Goal: Information Seeking & Learning: Learn about a topic

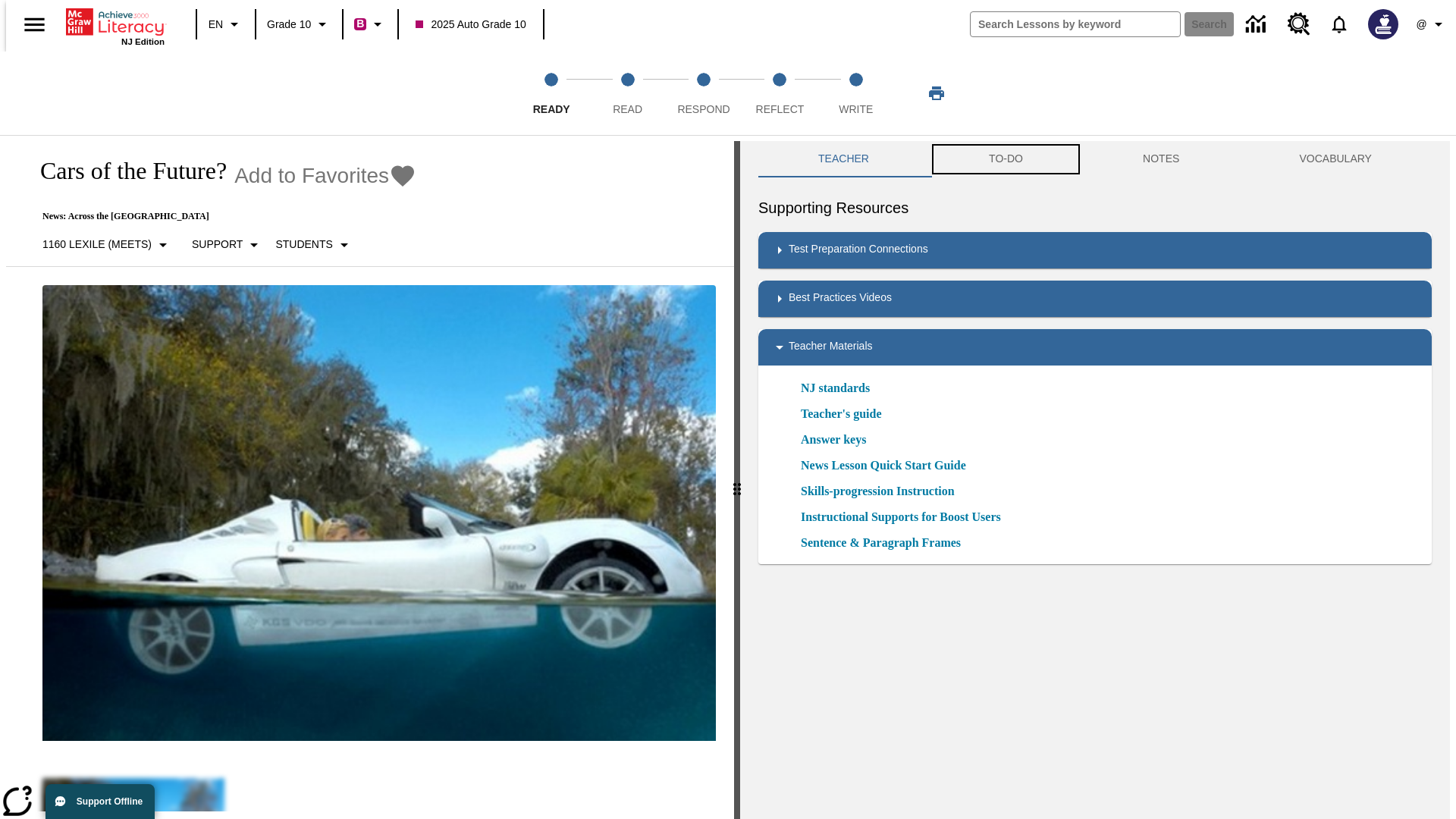
click at [1005, 159] on button "TO-DO" at bounding box center [1005, 159] width 154 height 36
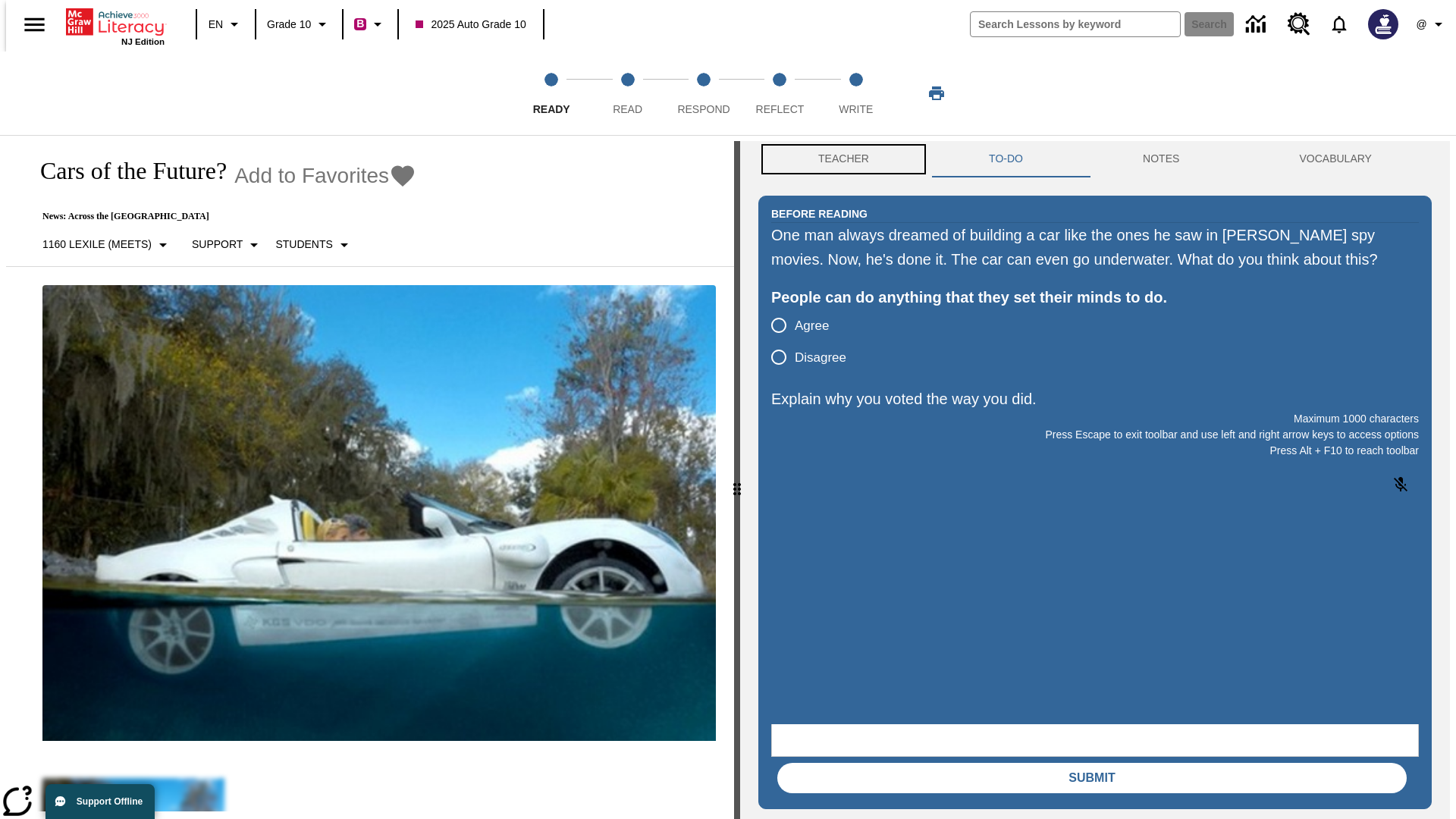
scroll to position [1, 0]
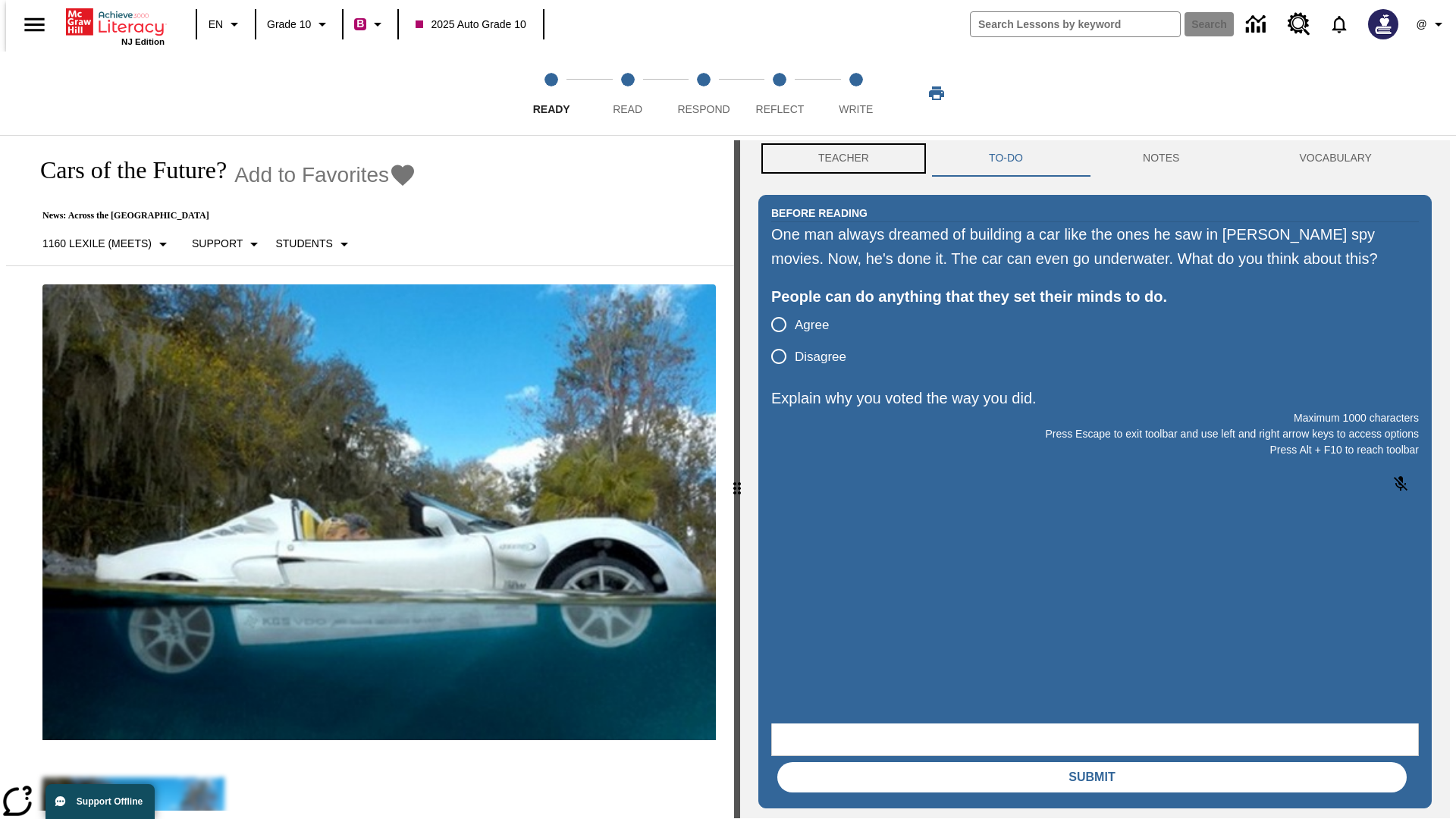
click at [838, 159] on button "Teacher" at bounding box center [843, 158] width 170 height 36
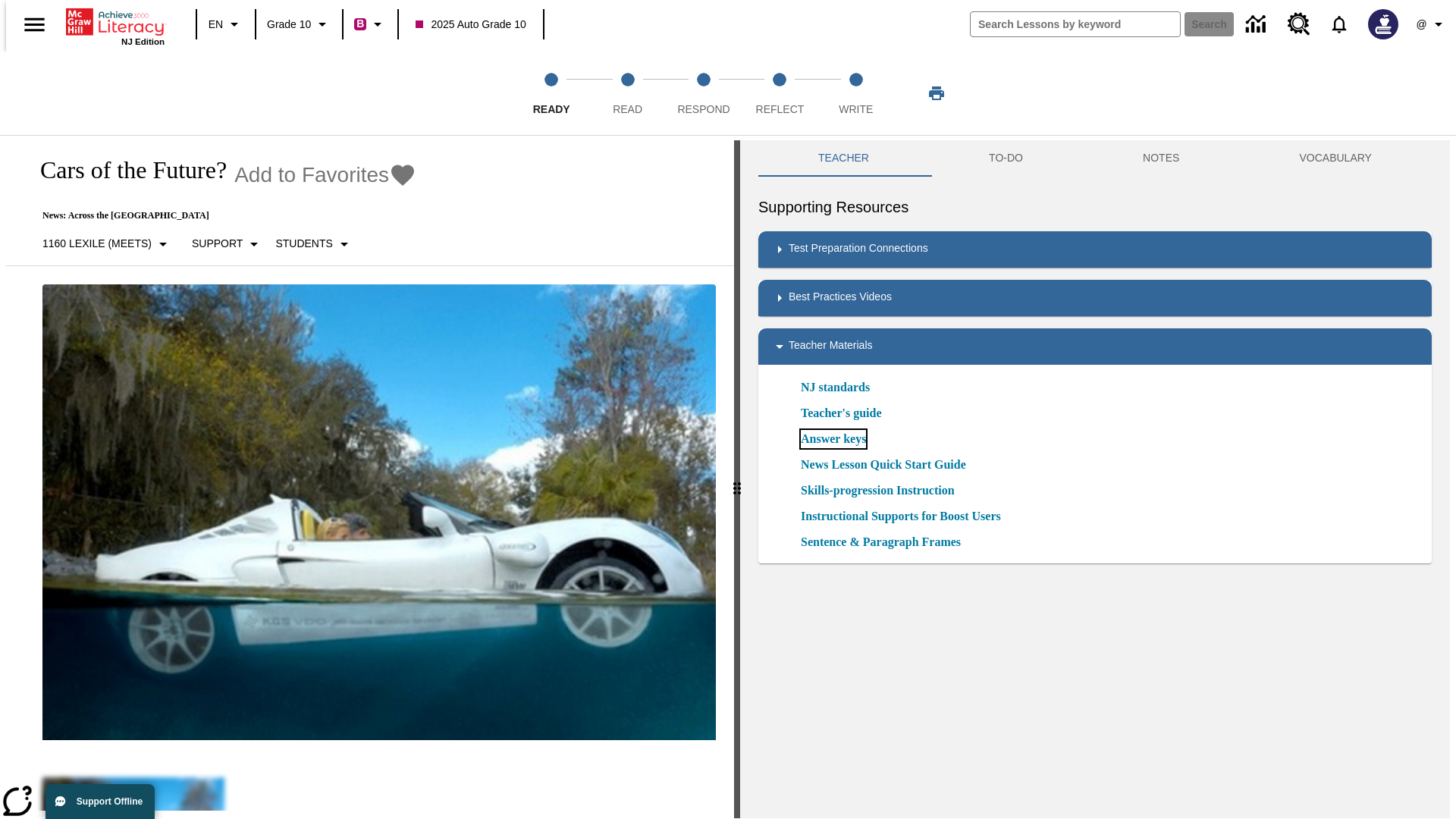
click at [833, 439] on link "Answer keys" at bounding box center [834, 439] width 65 height 19
click at [627, 93] on span "Read" at bounding box center [627, 102] width 30 height 27
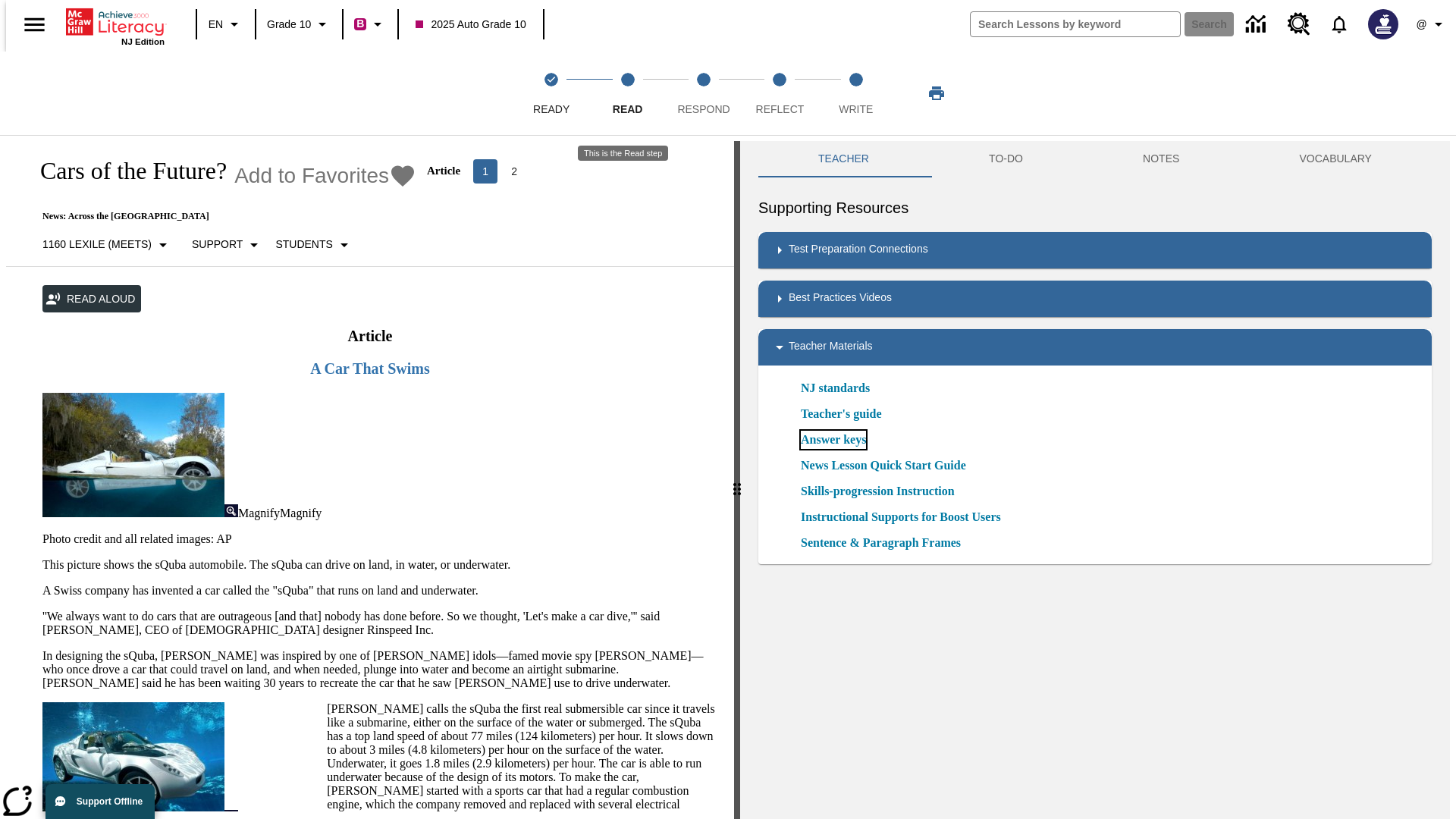
click at [833, 440] on link "Answer keys" at bounding box center [834, 440] width 65 height 19
click at [703, 93] on span "Respond" at bounding box center [703, 102] width 52 height 27
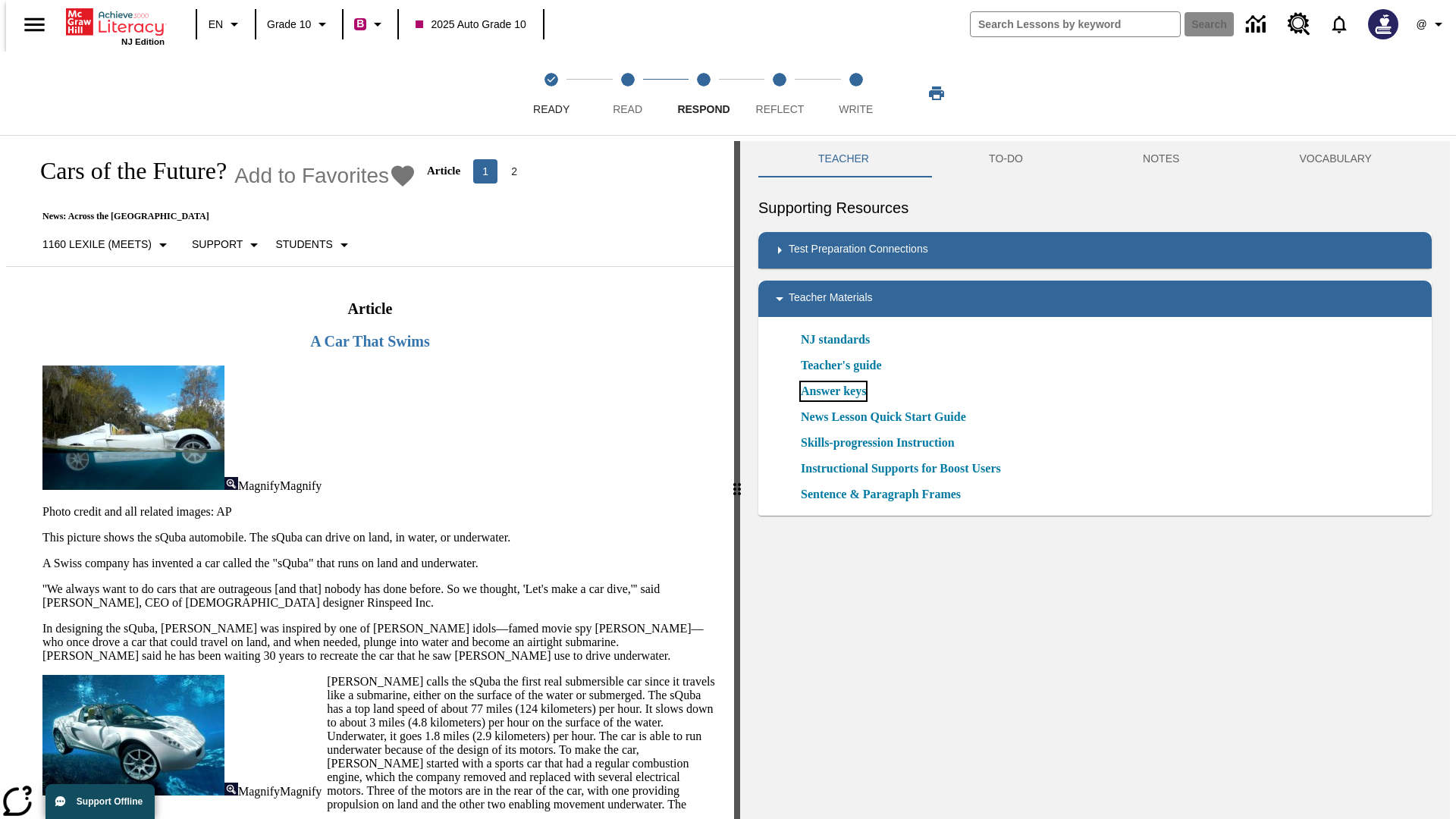
click at [833, 391] on link "Answer keys" at bounding box center [834, 392] width 65 height 19
click at [780, 93] on span "Reflect" at bounding box center [780, 102] width 48 height 27
click at [833, 391] on link "Answer keys" at bounding box center [834, 392] width 65 height 19
click at [855, 93] on span "Write" at bounding box center [855, 102] width 34 height 27
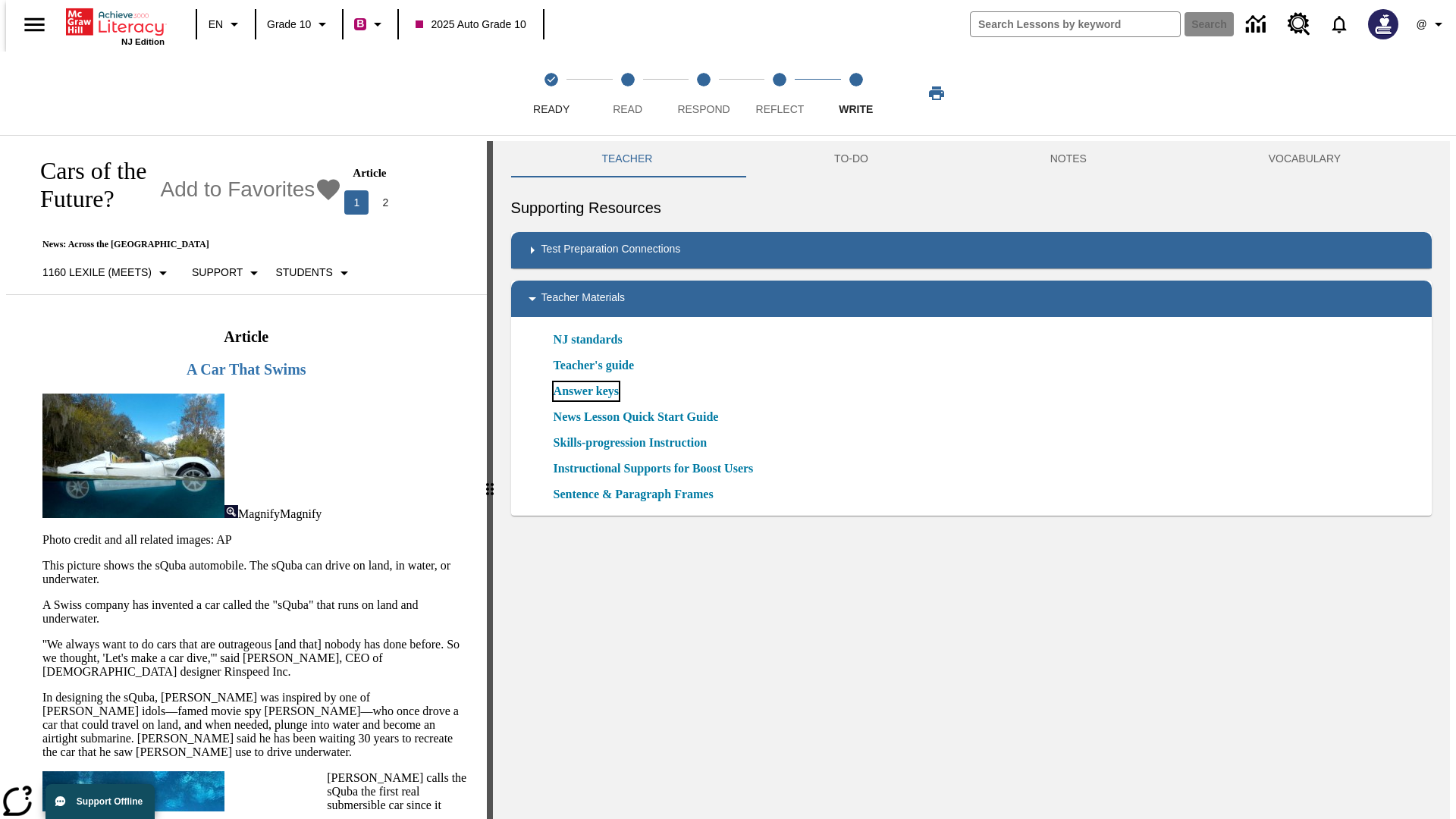
click at [584, 391] on link "Answer keys" at bounding box center [586, 392] width 65 height 19
